Goal: Find specific page/section: Find specific page/section

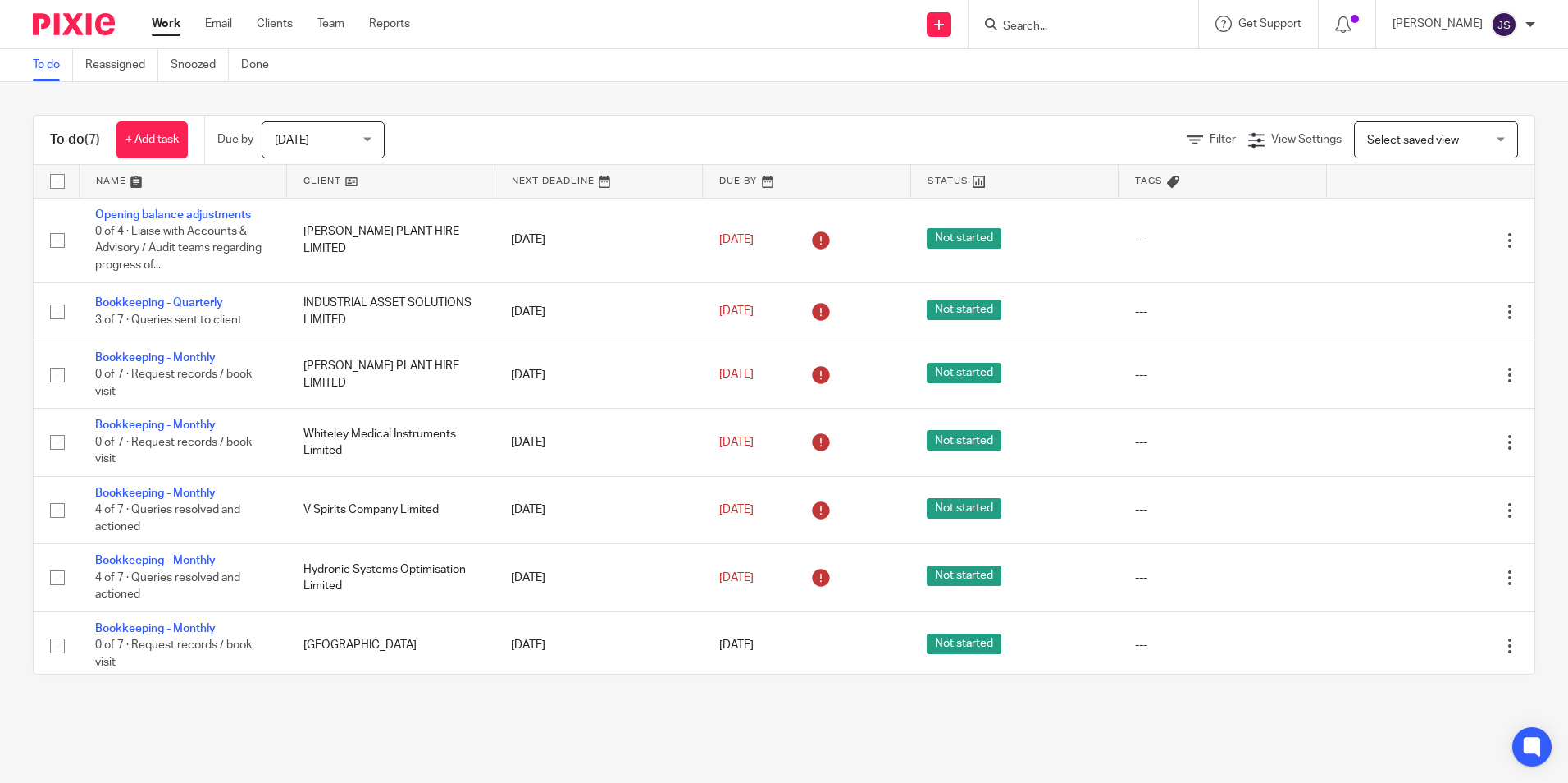
click at [1123, 15] on form at bounding box center [1089, 24] width 174 height 21
click at [1072, 25] on input "Search" at bounding box center [1076, 27] width 147 height 14
type input "hydronic"
click at [1154, 60] on link at bounding box center [1121, 64] width 247 height 24
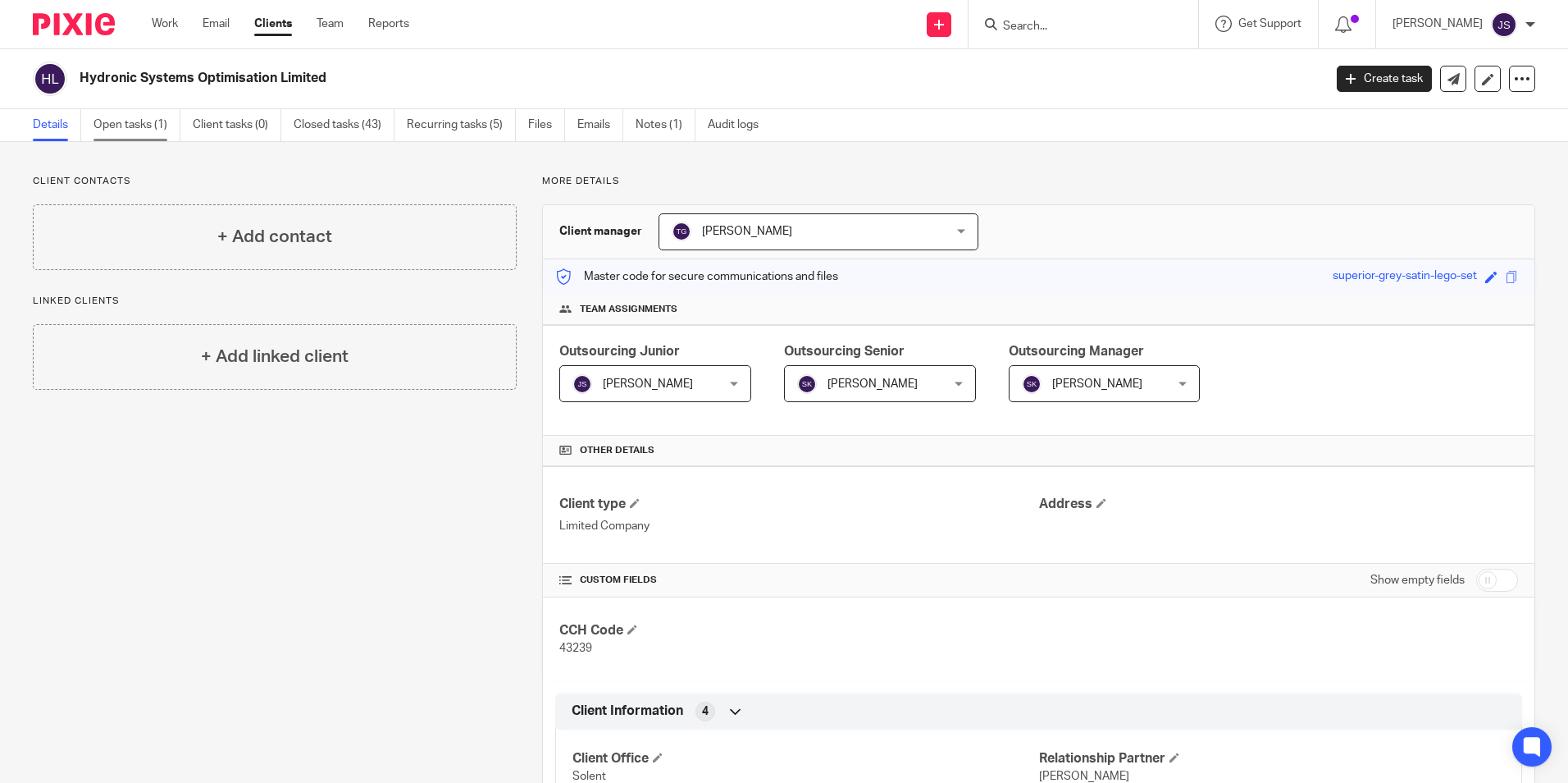
click at [149, 125] on link "Open tasks (1)" at bounding box center [137, 125] width 87 height 32
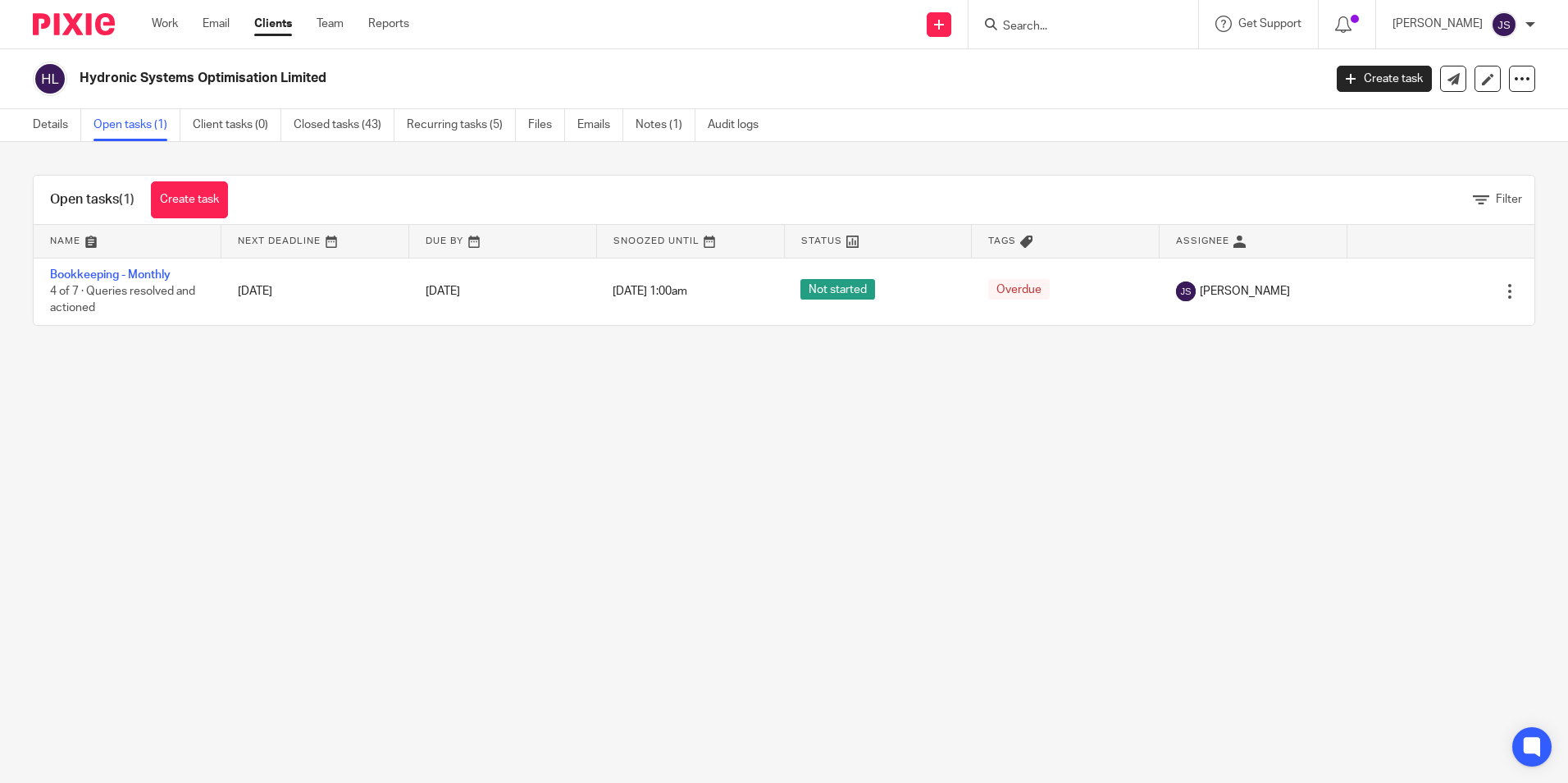
click at [1124, 50] on div "Hydronic Systems Optimisation Limited Create task Update from Companies House E…" at bounding box center [784, 79] width 1568 height 60
click at [1112, 21] on input "Search" at bounding box center [1076, 27] width 147 height 14
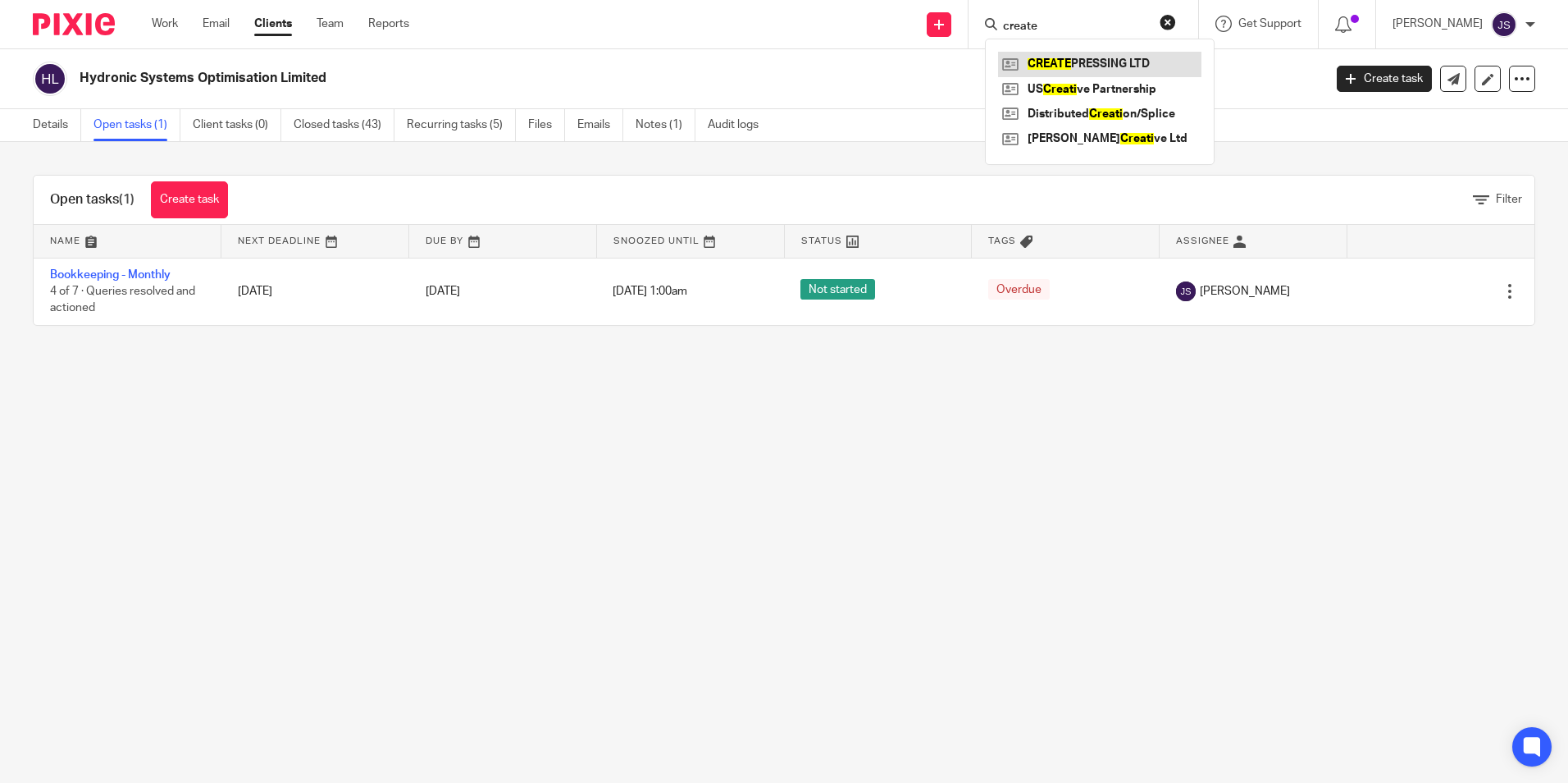
type input "create"
click at [1106, 63] on link at bounding box center [1100, 64] width 203 height 24
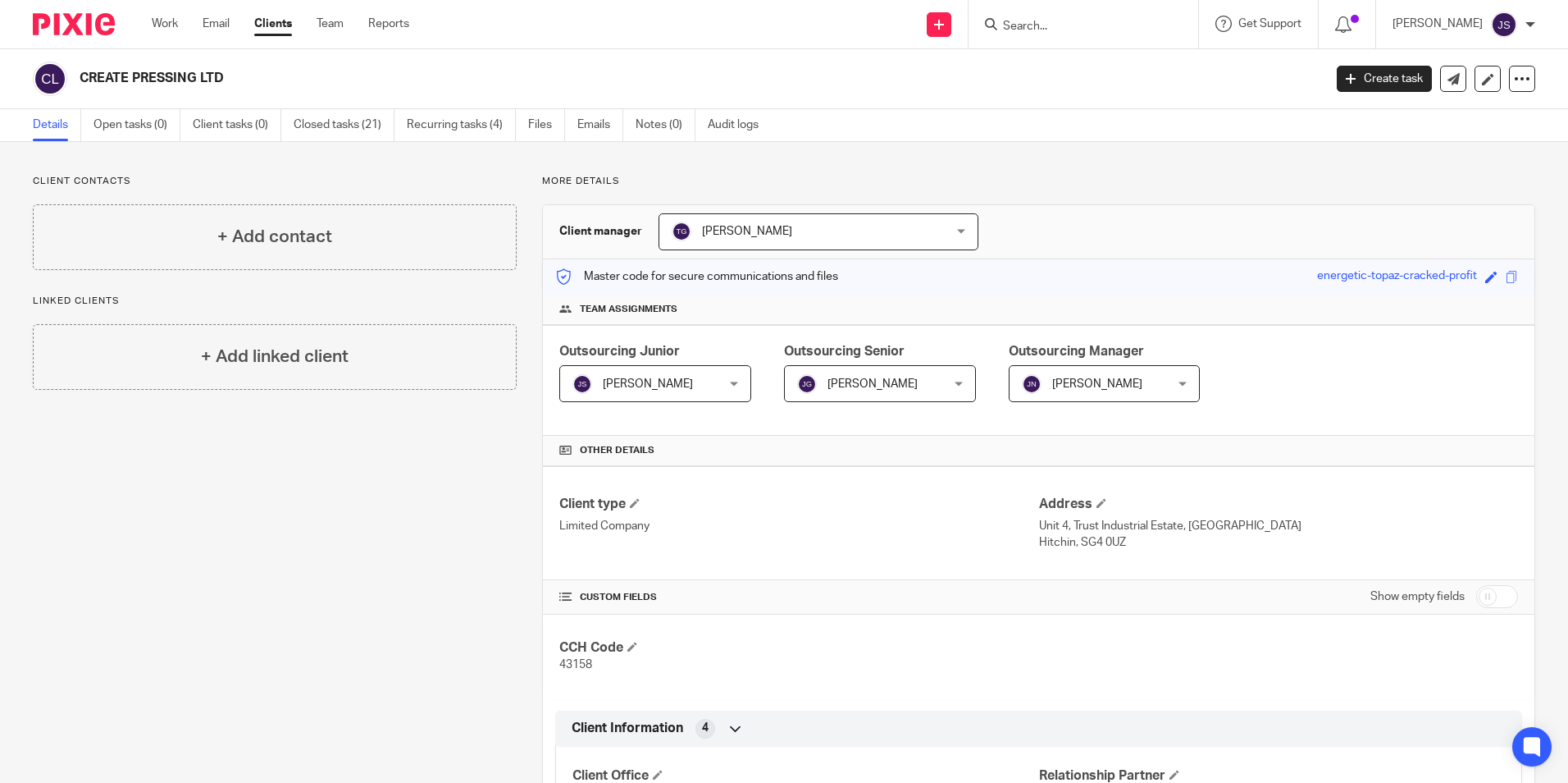
click at [403, 127] on ul "Details Open tasks (0) Client tasks (0) Closed tasks (21) Recurring tasks (4) F…" at bounding box center [408, 125] width 750 height 32
click at [412, 127] on link "Recurring tasks (4)" at bounding box center [461, 125] width 109 height 32
